Goal: Information Seeking & Learning: Learn about a topic

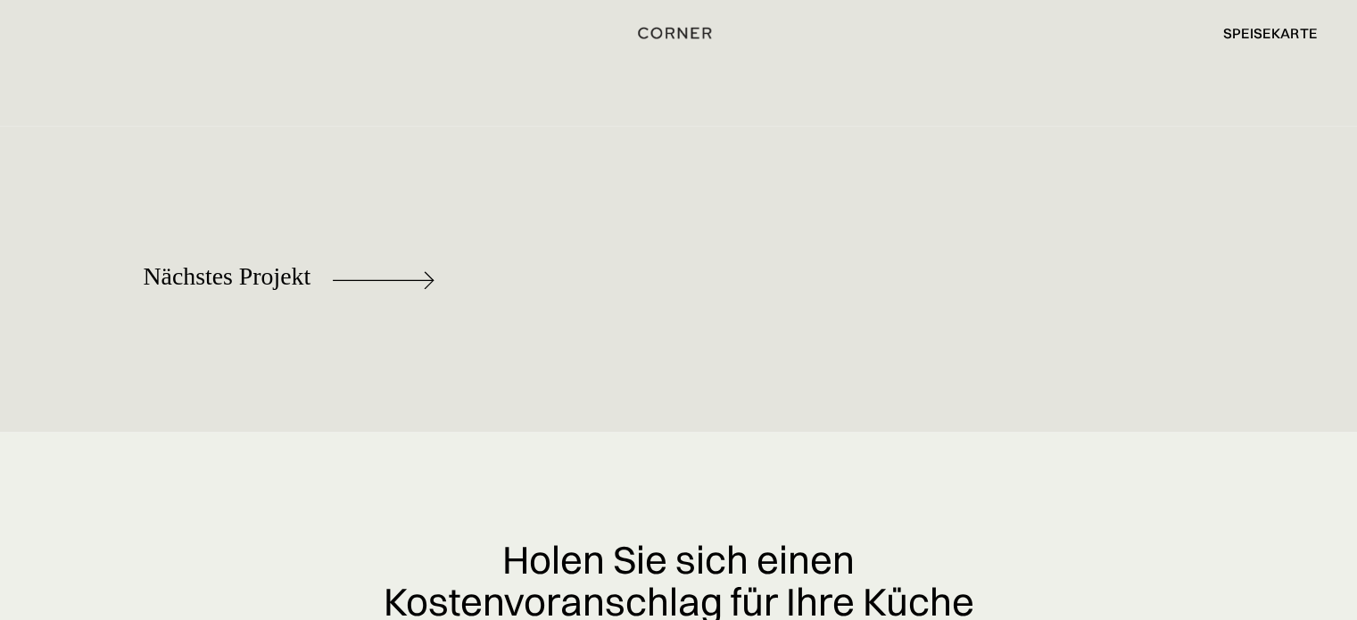
scroll to position [8828, 0]
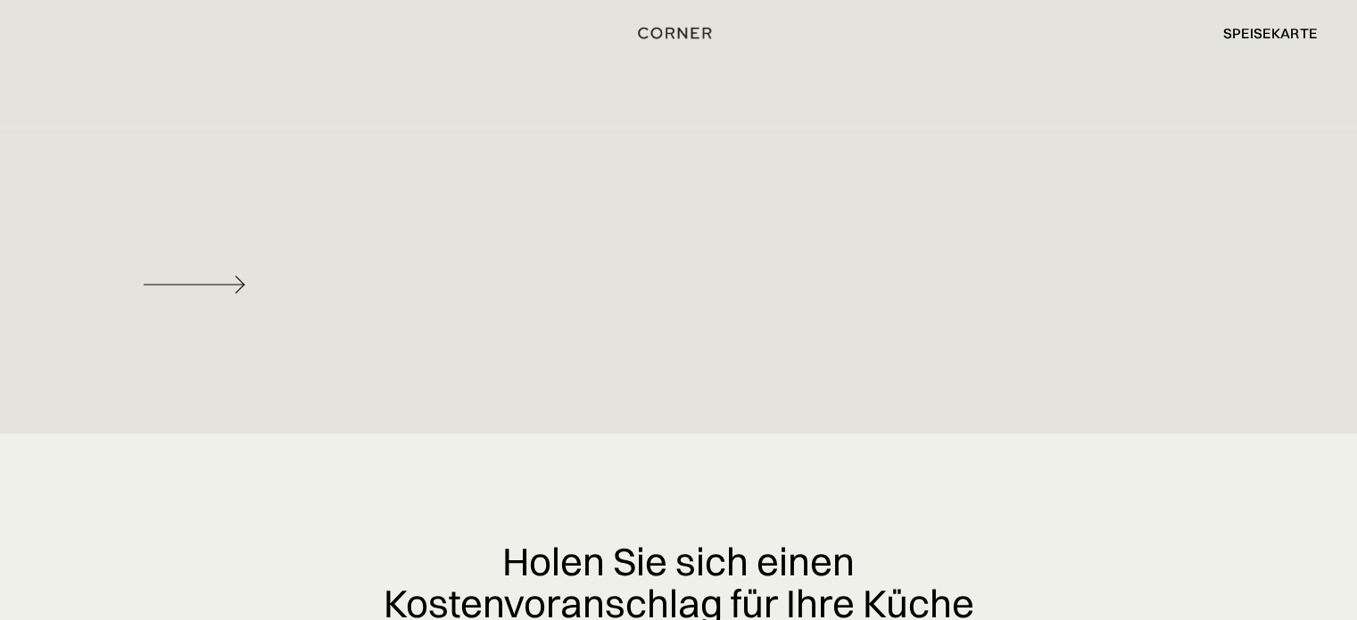
click at [221, 293] on img at bounding box center [195, 285] width 102 height 18
click at [242, 293] on img at bounding box center [195, 285] width 102 height 18
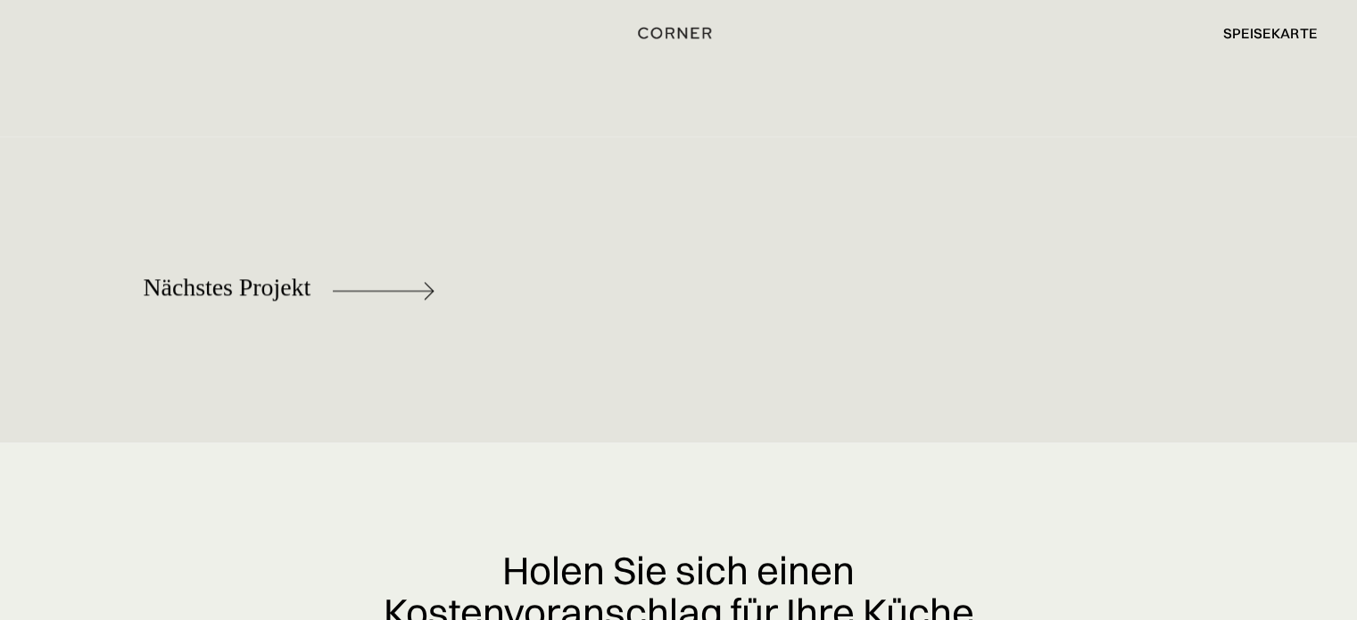
scroll to position [8873, 0]
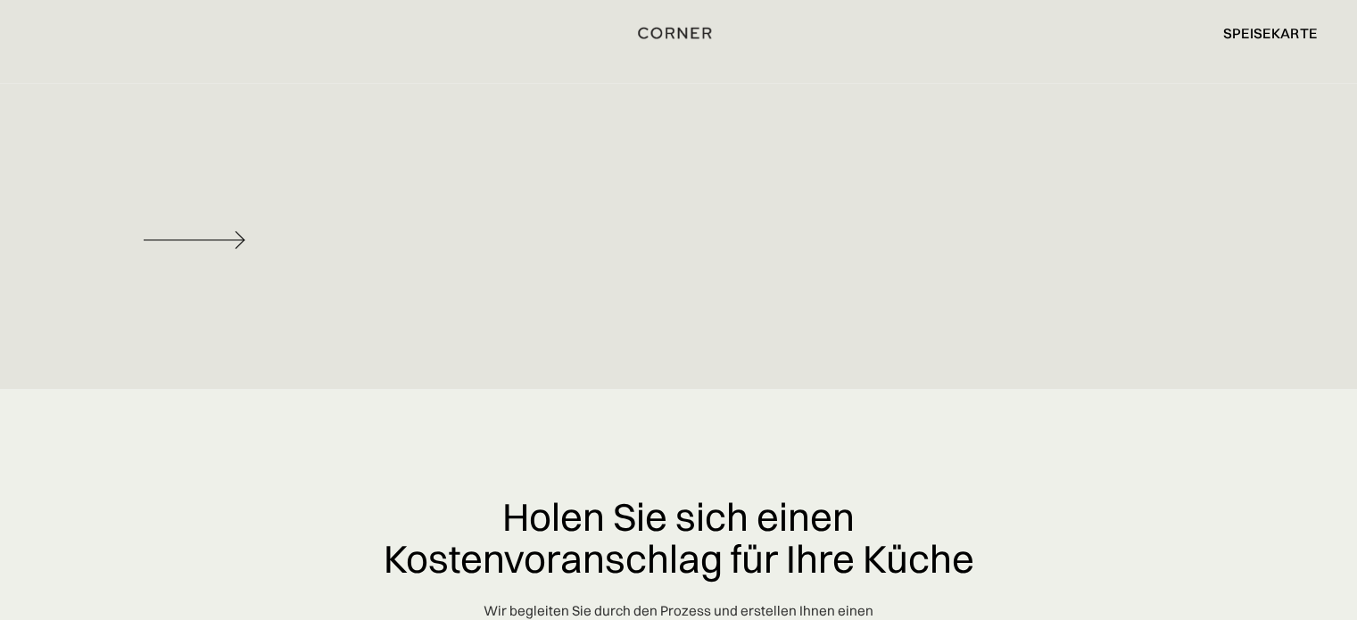
click at [218, 249] on img at bounding box center [195, 240] width 102 height 18
click at [219, 249] on img at bounding box center [195, 240] width 102 height 18
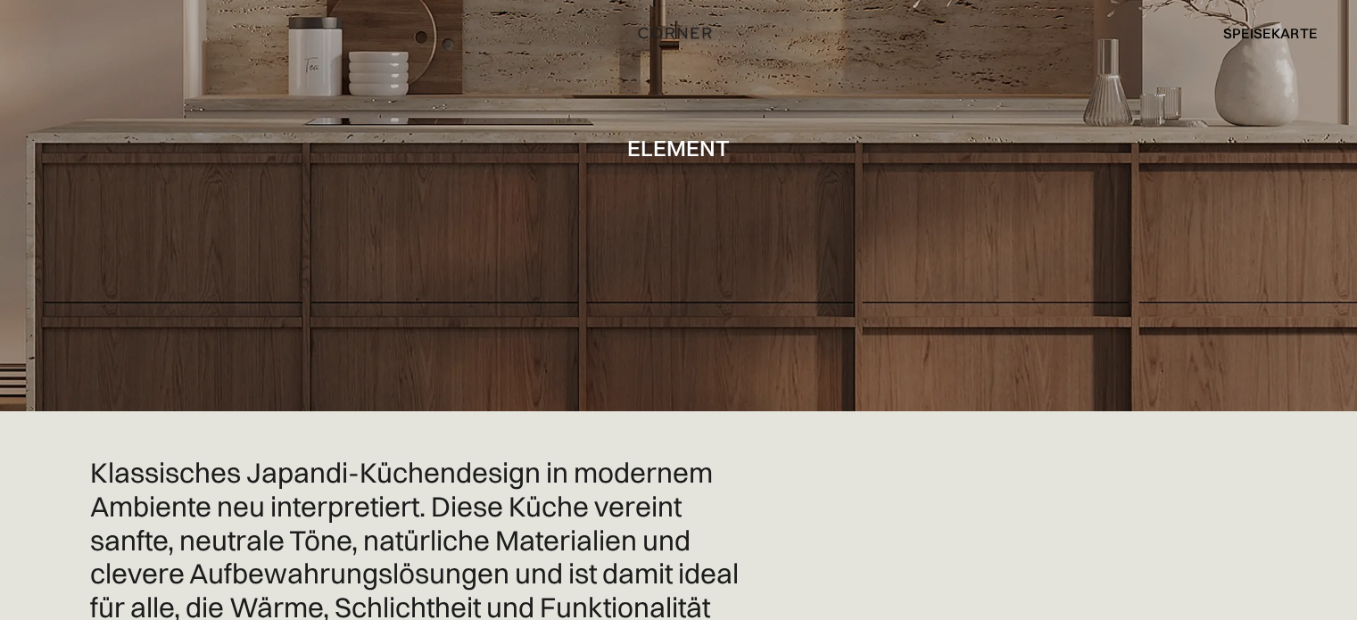
scroll to position [0, 0]
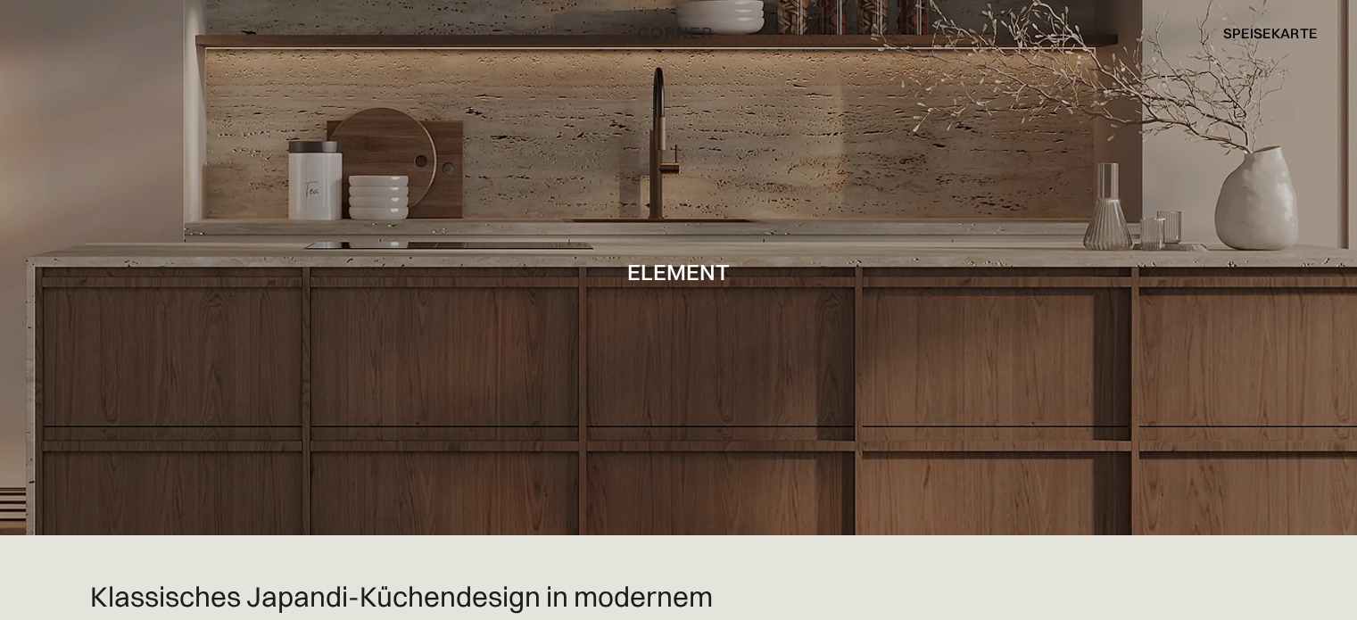
click at [1269, 29] on font "Speisekarte" at bounding box center [1269, 33] width 95 height 18
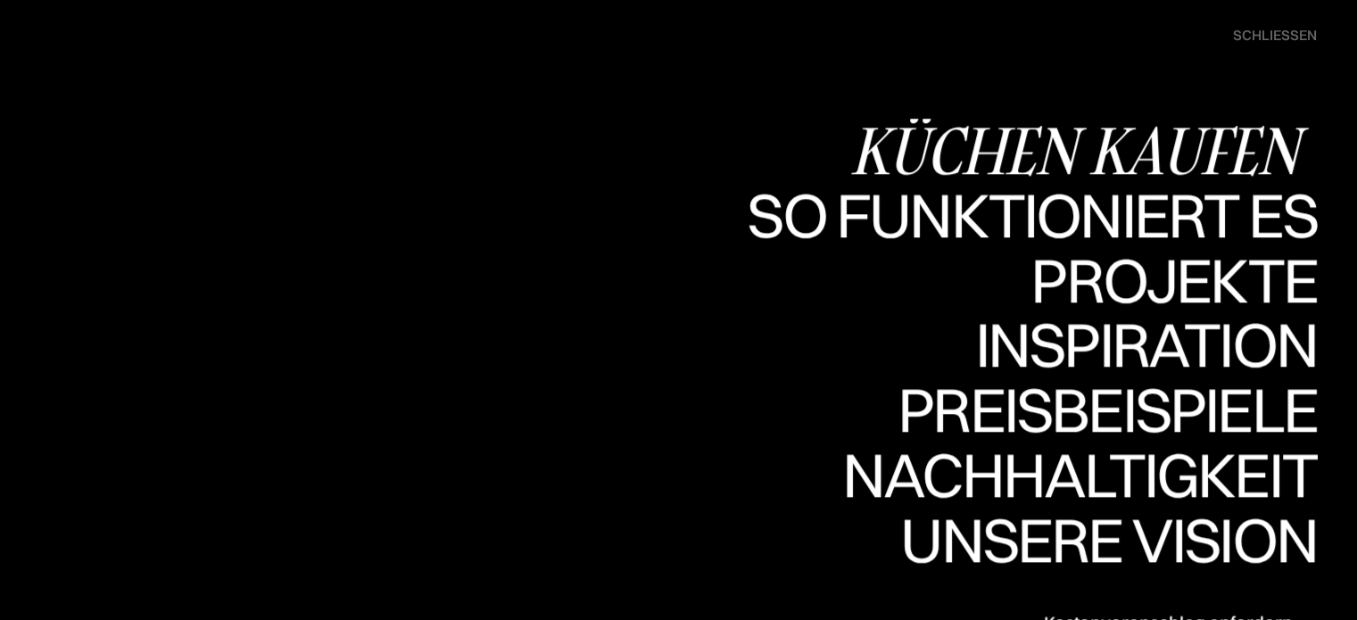
click at [1086, 159] on font "Küchen kaufen" at bounding box center [1074, 149] width 448 height 87
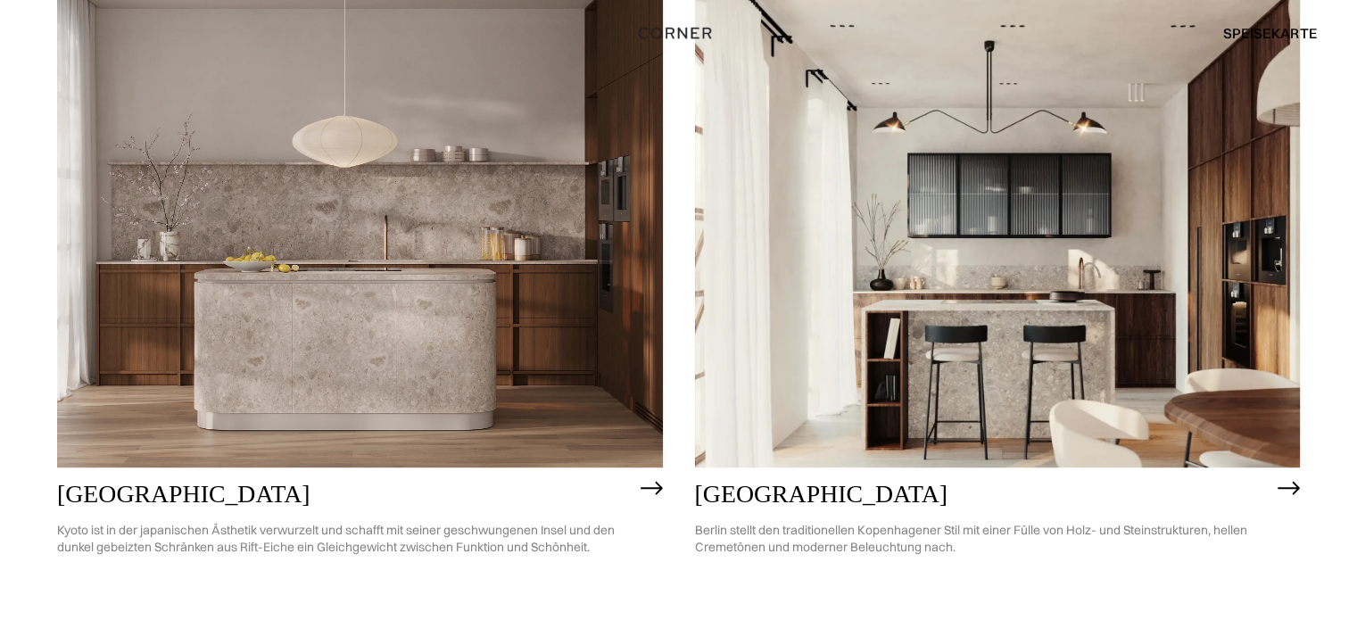
scroll to position [1024, 0]
click at [1131, 338] on img at bounding box center [998, 225] width 606 height 484
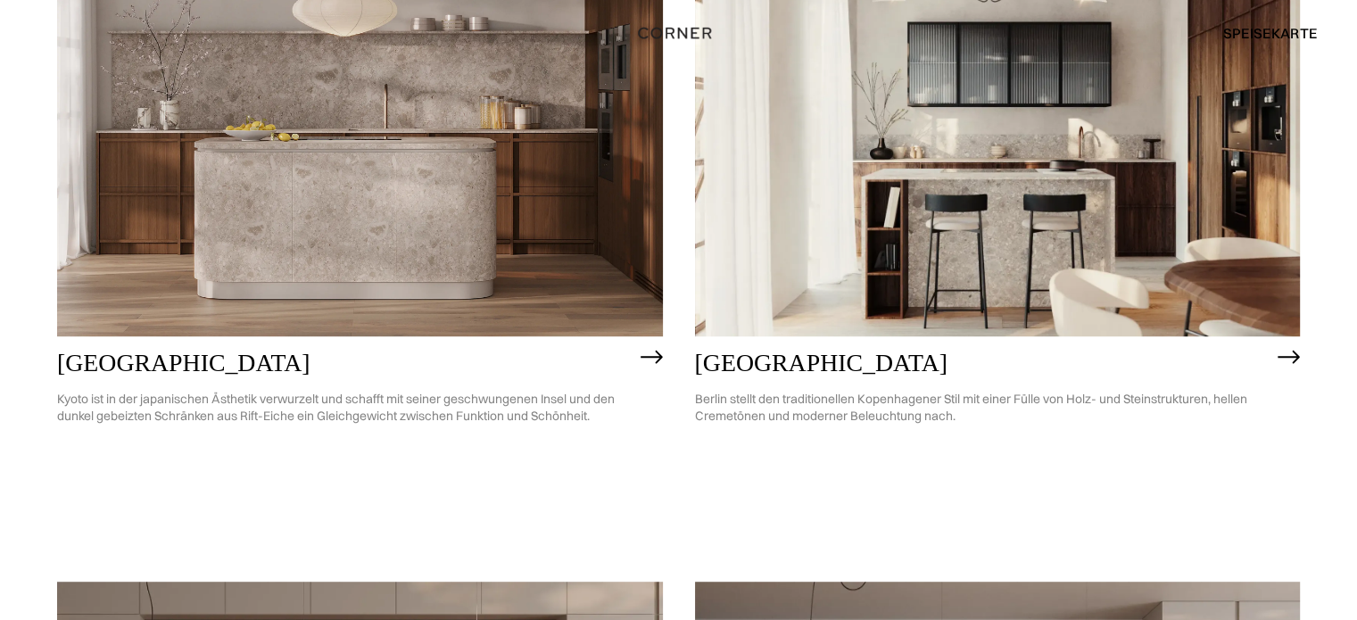
scroll to position [1154, 0]
click at [1275, 29] on font "Speisekarte" at bounding box center [1269, 33] width 95 height 18
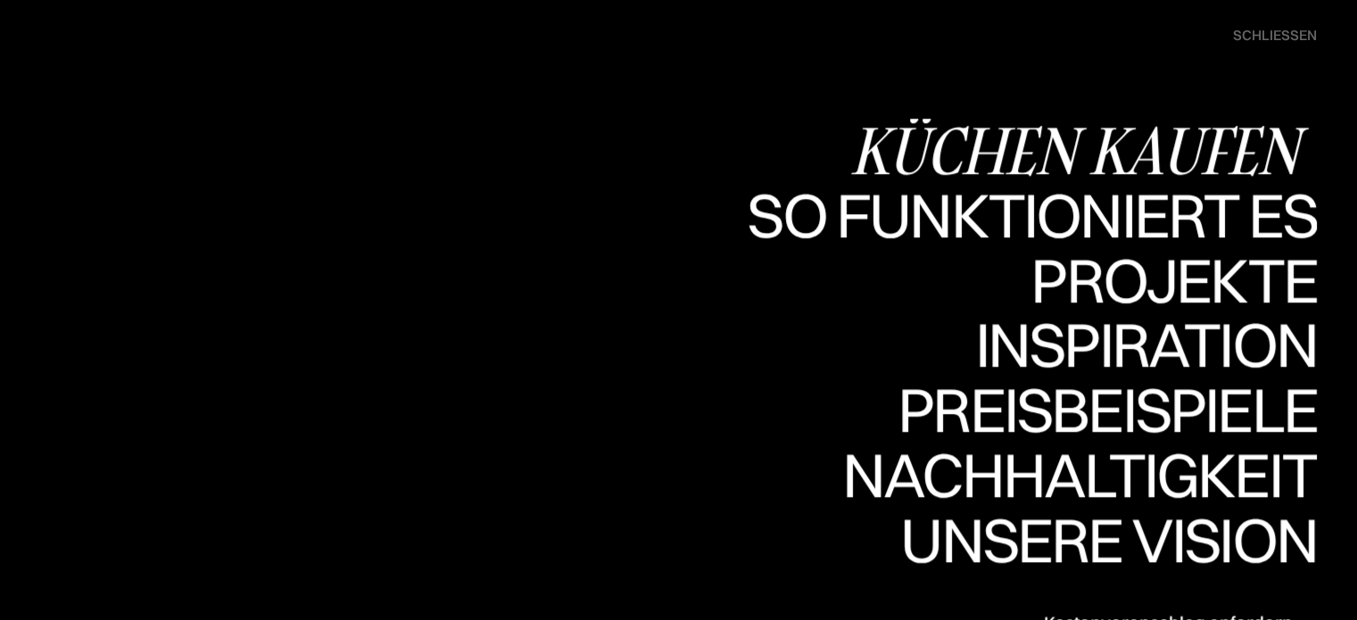
click at [1167, 153] on font "Küchen kaufen" at bounding box center [1074, 149] width 448 height 87
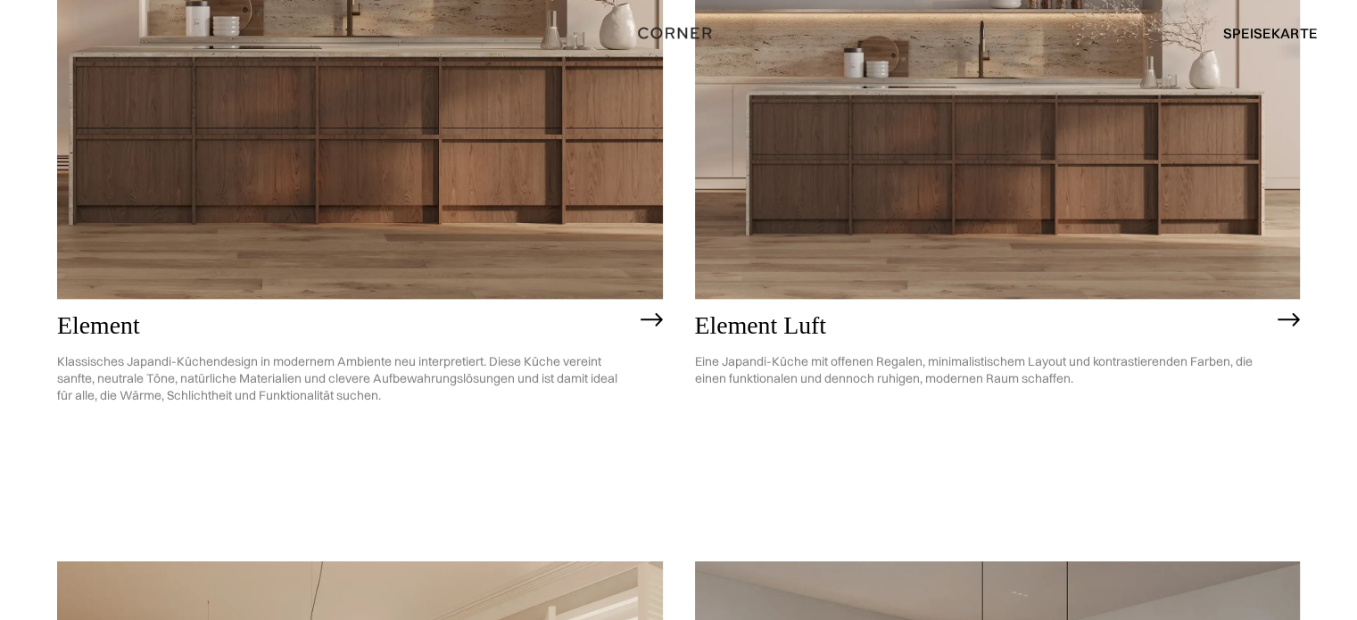
scroll to position [1922, 0]
click at [1031, 175] on img at bounding box center [998, 56] width 606 height 484
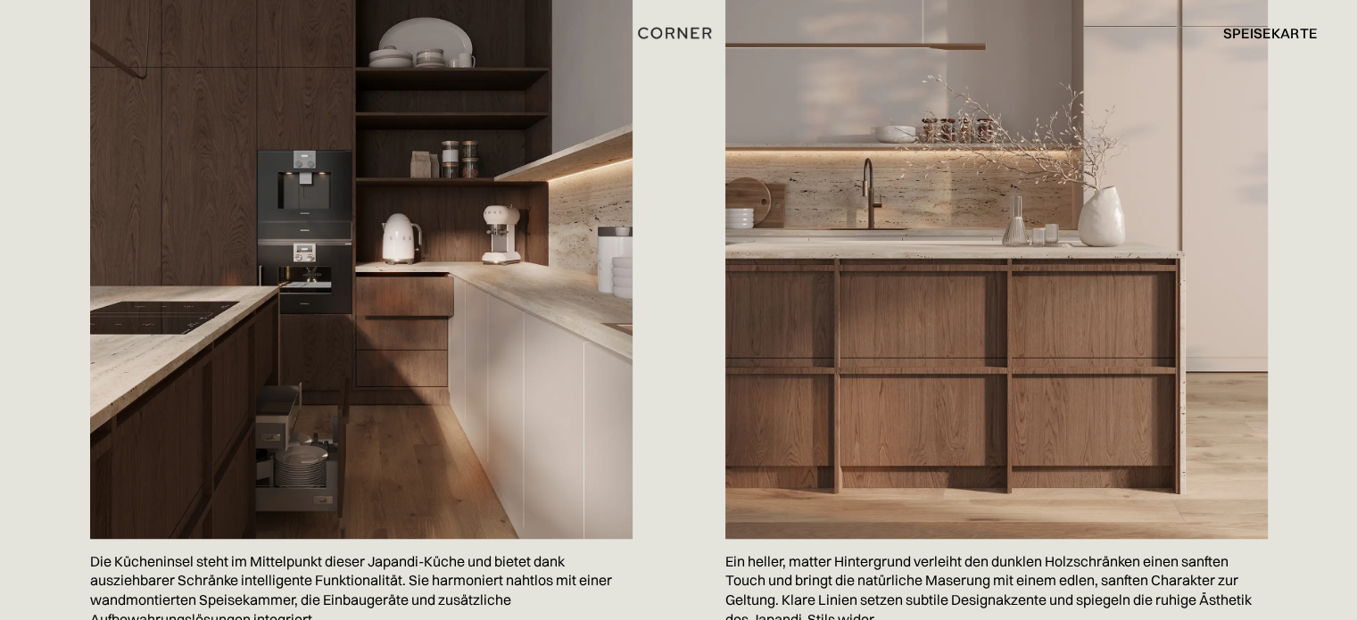
scroll to position [1215, 0]
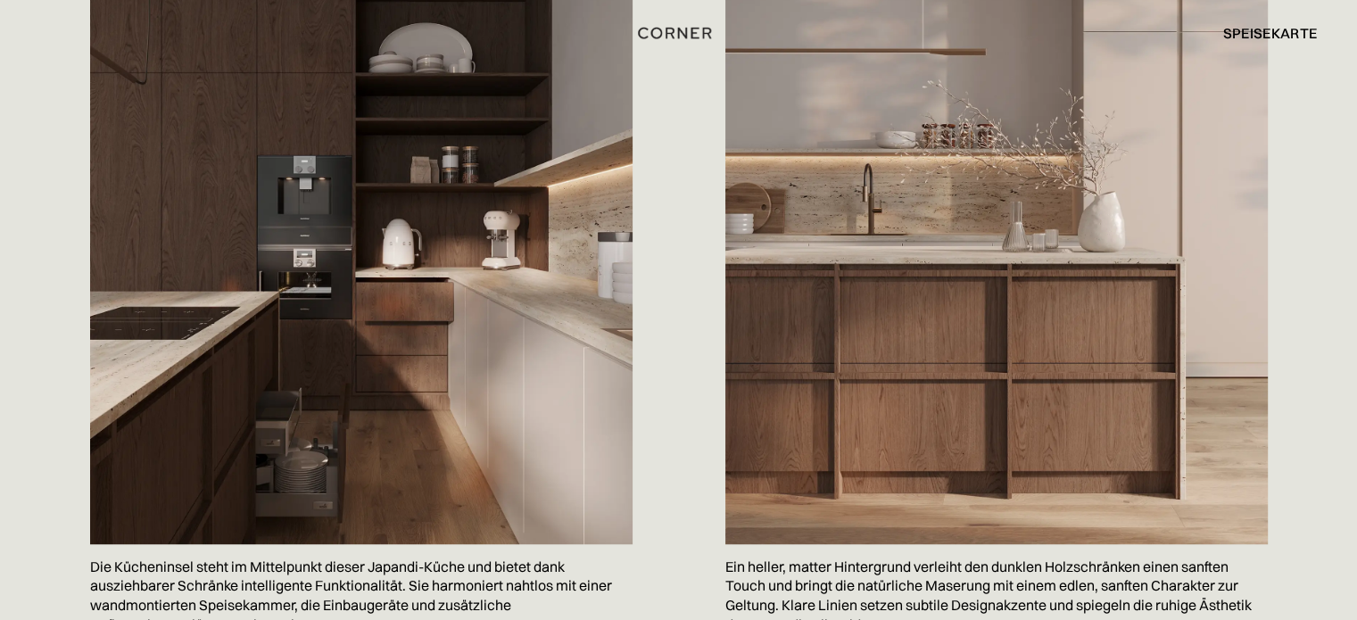
click at [923, 266] on img at bounding box center [996, 182] width 542 height 723
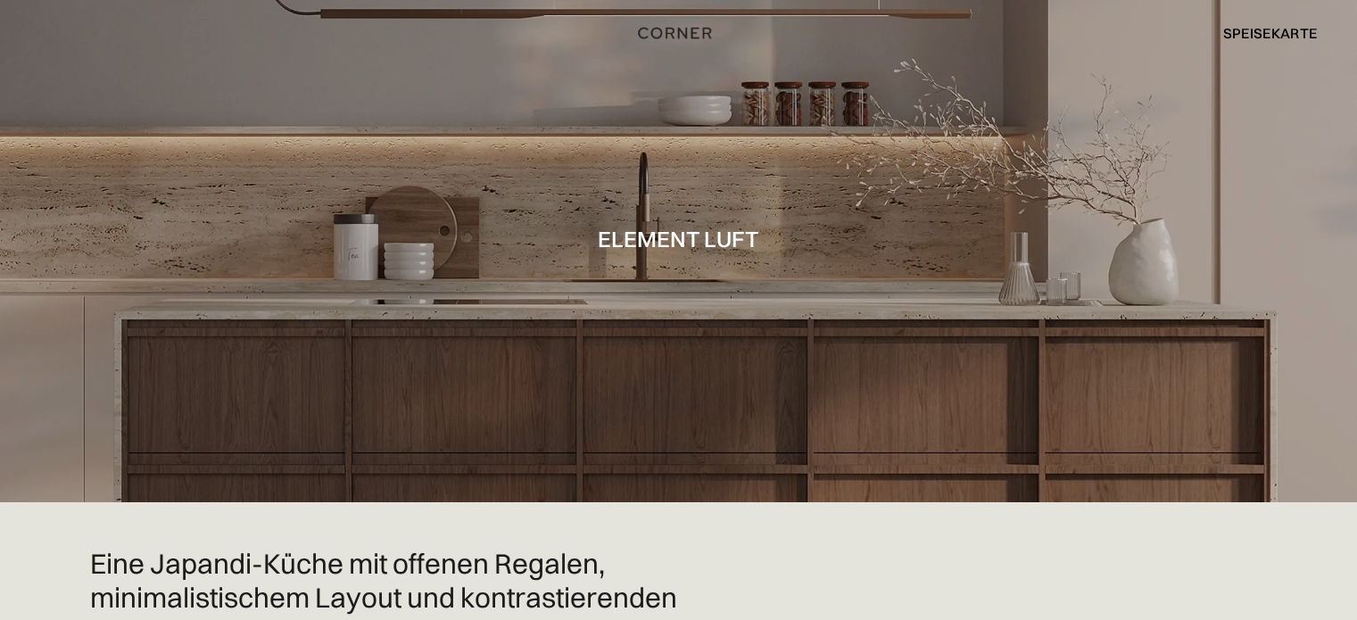
scroll to position [0, 0]
